Goal: Information Seeking & Learning: Compare options

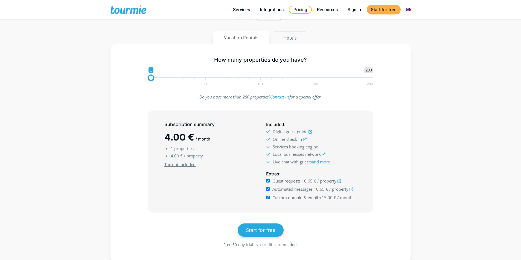
click at [291, 37] on button "Hotels" at bounding box center [290, 37] width 36 height 13
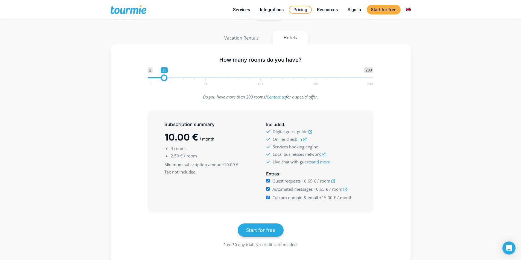
type input "14"
drag, startPoint x: 155, startPoint y: 78, endPoint x: 166, endPoint y: 78, distance: 11.5
click at [166, 78] on span at bounding box center [165, 78] width 7 height 7
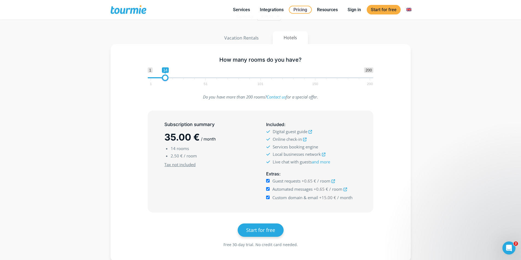
click at [267, 197] on input "Custom domain & email +15.00 € / month" at bounding box center [268, 198] width 4 height 4
click at [269, 197] on input "Custom domain & email +15.00 € / month" at bounding box center [268, 198] width 4 height 4
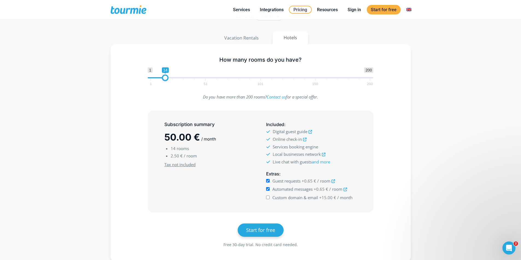
click at [269, 197] on input "Custom domain & email +15.00 € / month" at bounding box center [268, 198] width 4 height 4
click at [267, 198] on input "Custom domain & email +15.00 € / month" at bounding box center [268, 198] width 4 height 4
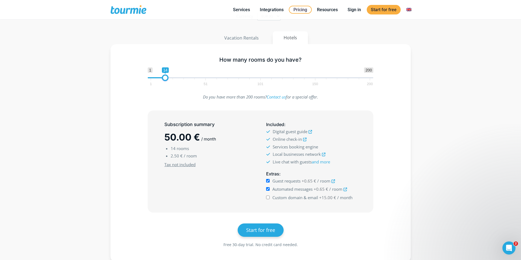
checkbox input "true"
click at [236, 40] on button "Vacation Rentals" at bounding box center [241, 37] width 57 height 13
type input "14"
drag, startPoint x: 152, startPoint y: 78, endPoint x: 166, endPoint y: 79, distance: 14.2
click at [166, 79] on span at bounding box center [165, 78] width 7 height 7
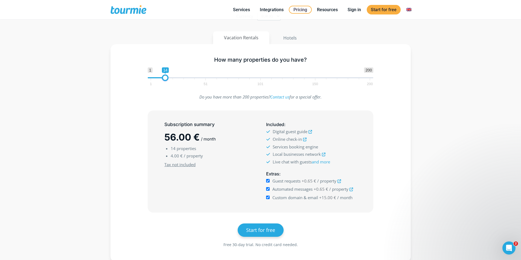
click at [267, 198] on input "Custom domain & email +15.00 € / month" at bounding box center [268, 198] width 4 height 4
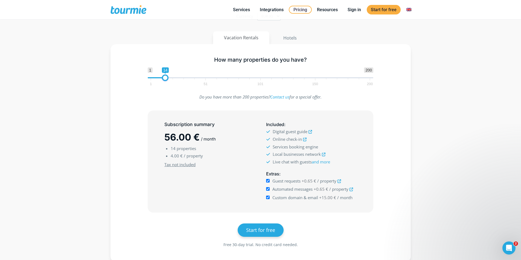
checkbox input "false"
